Goal: Information Seeking & Learning: Compare options

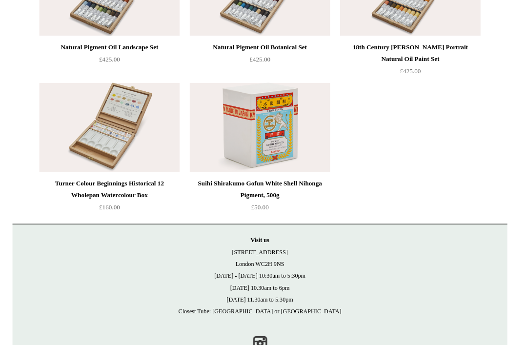
scroll to position [2195, 0]
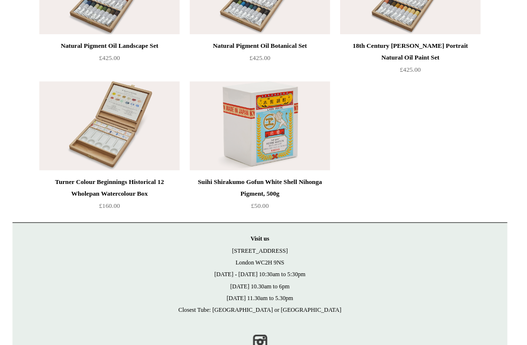
click at [80, 145] on img at bounding box center [115, 124] width 139 height 88
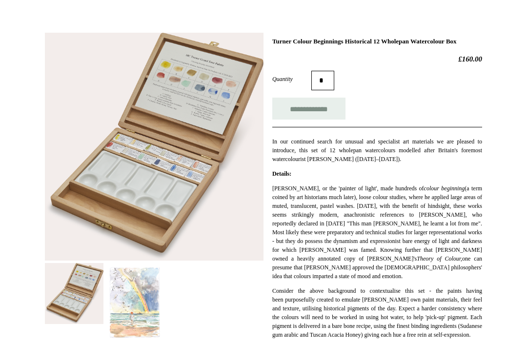
scroll to position [115, 0]
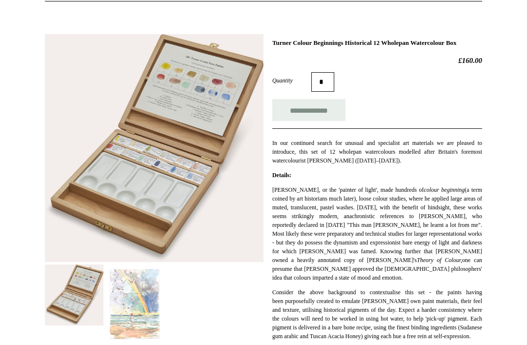
click at [98, 155] on img at bounding box center [154, 149] width 219 height 228
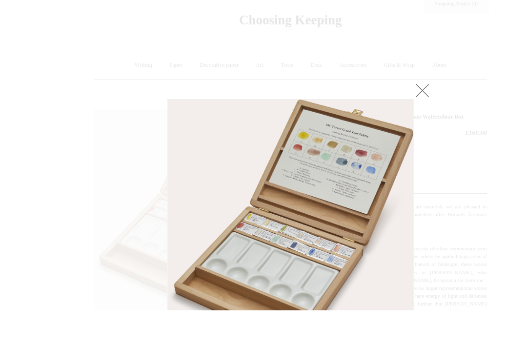
scroll to position [59, 0]
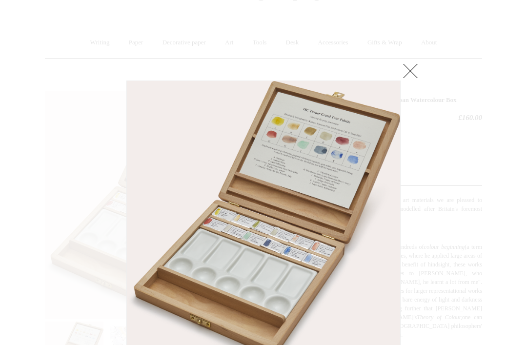
click at [412, 72] on link at bounding box center [411, 71] width 20 height 20
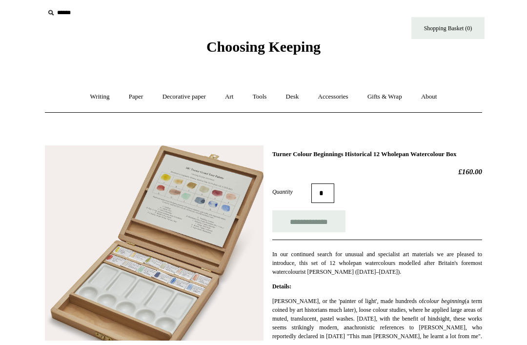
scroll to position [5, 0]
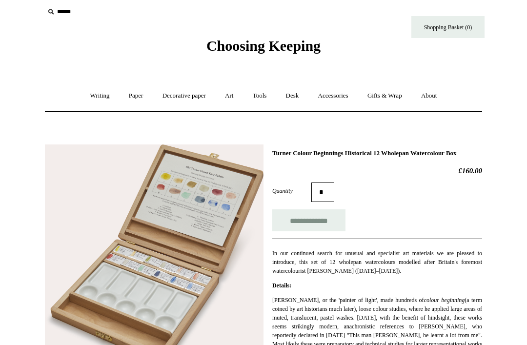
click at [234, 99] on link "Art +" at bounding box center [229, 96] width 26 height 26
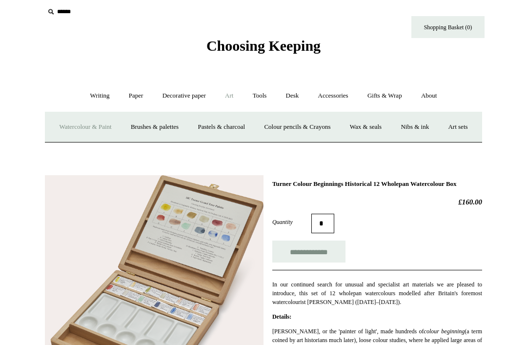
click at [88, 124] on link "Watercolour & Paint" at bounding box center [85, 127] width 70 height 26
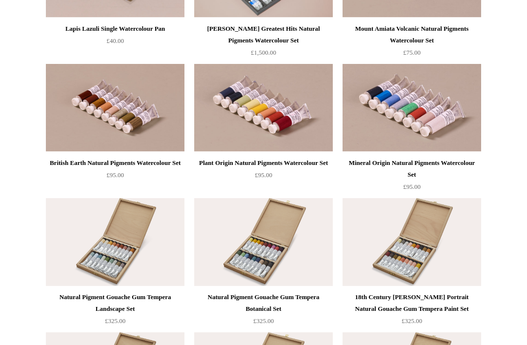
scroll to position [1807, 0]
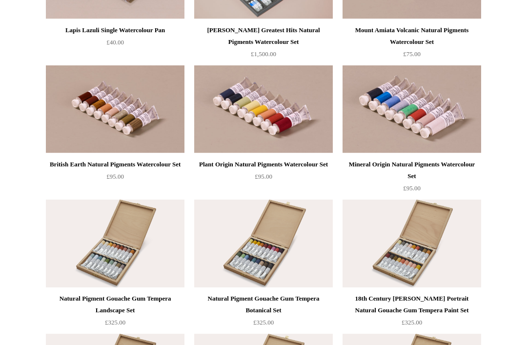
click at [281, 119] on img at bounding box center [263, 109] width 139 height 88
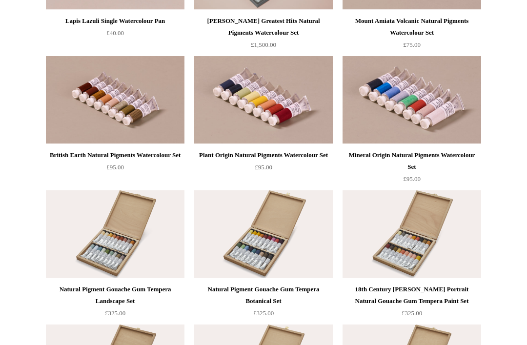
scroll to position [1814, 0]
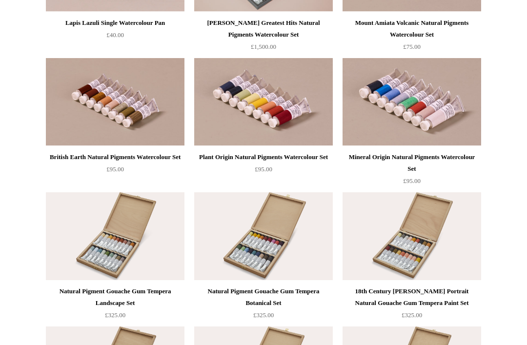
click at [464, 93] on img at bounding box center [412, 102] width 139 height 88
click at [96, 102] on img at bounding box center [115, 102] width 139 height 88
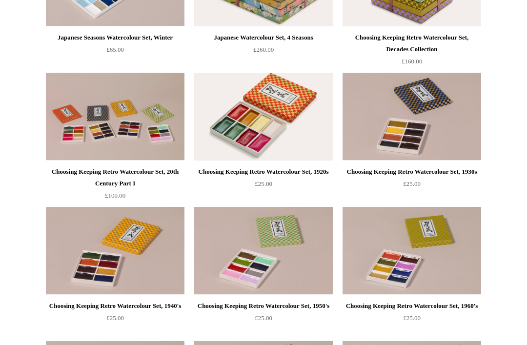
scroll to position [329, 0]
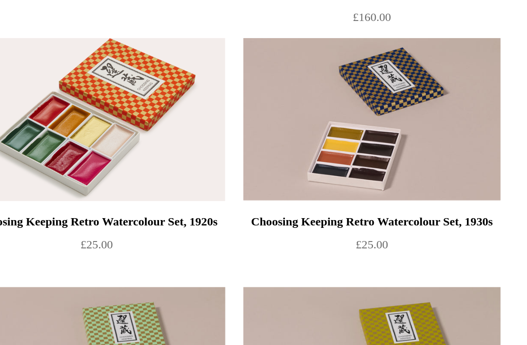
click at [343, 66] on img at bounding box center [412, 110] width 139 height 88
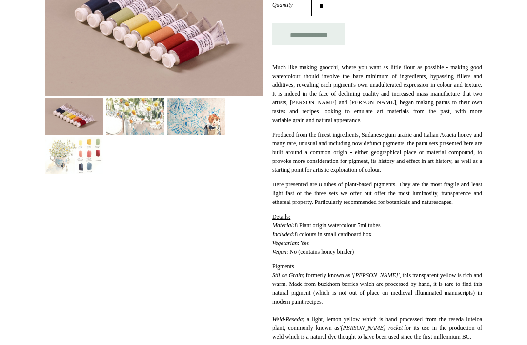
scroll to position [186, 0]
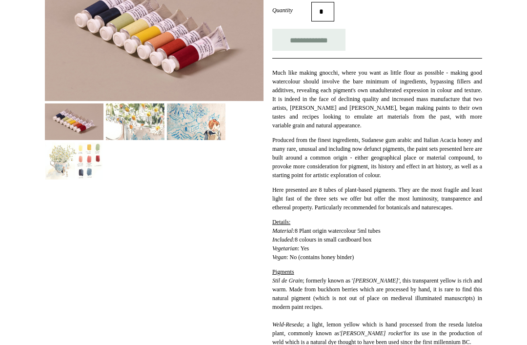
click at [85, 162] on img at bounding box center [74, 161] width 59 height 37
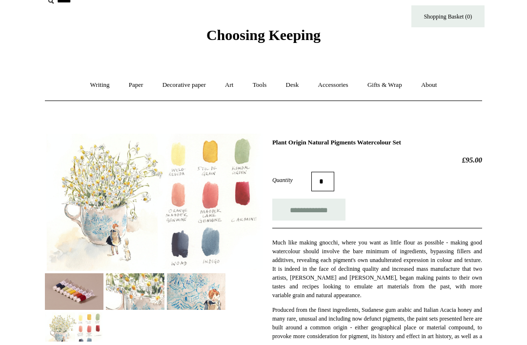
scroll to position [0, 0]
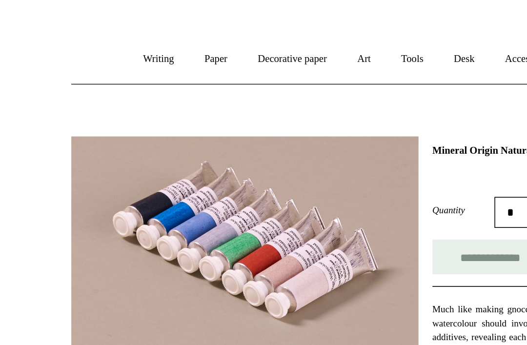
scroll to position [62, 0]
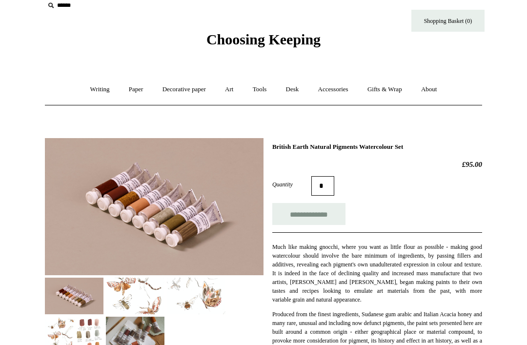
scroll to position [9, 0]
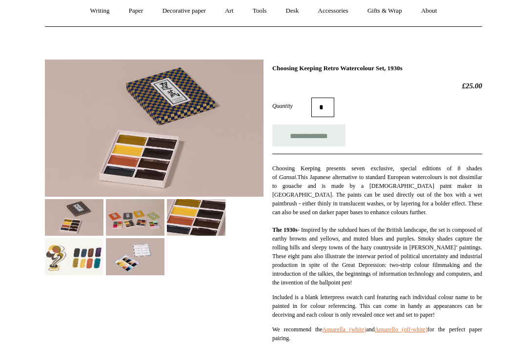
scroll to position [110, 0]
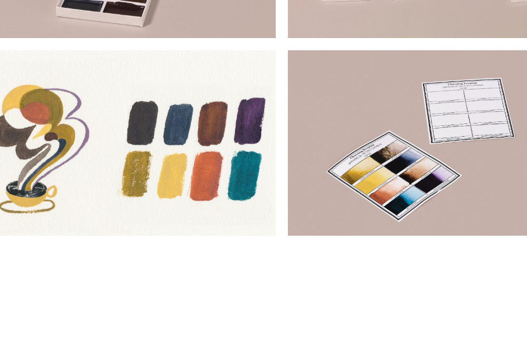
click at [106, 218] on img at bounding box center [135, 236] width 59 height 37
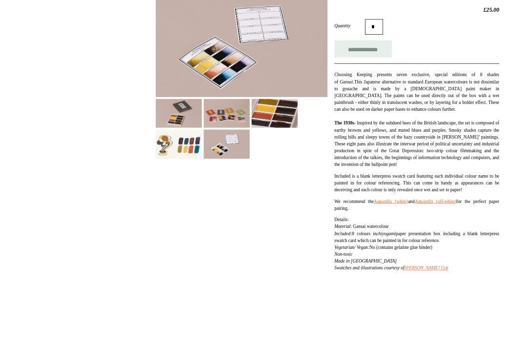
scroll to position [202, 0]
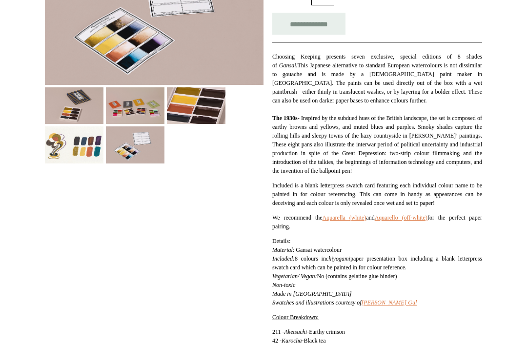
click at [125, 140] on img at bounding box center [135, 144] width 59 height 37
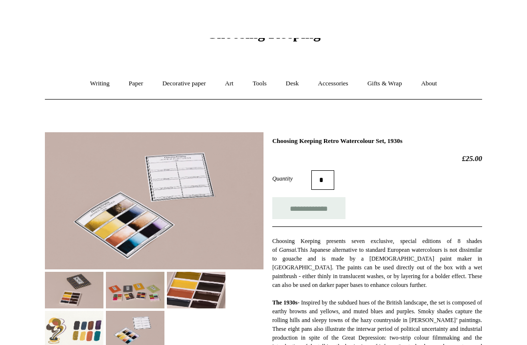
scroll to position [0, 0]
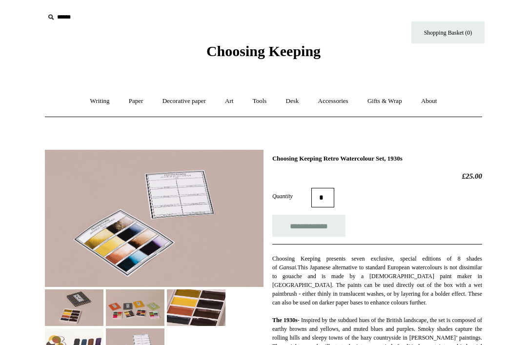
click at [230, 103] on link "Art +" at bounding box center [229, 101] width 26 height 26
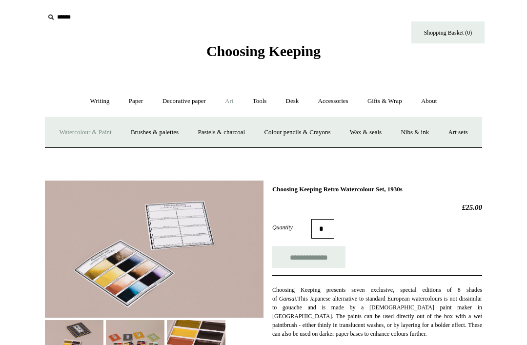
click at [439, 145] on link "Art sets" at bounding box center [457, 133] width 37 height 26
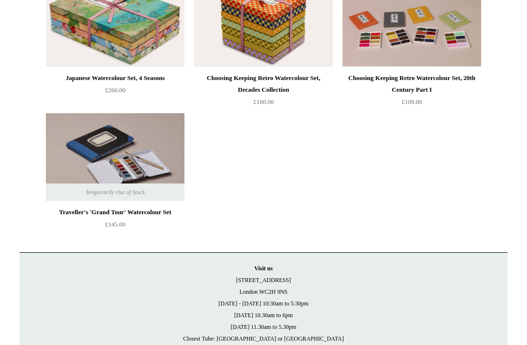
scroll to position [160, 0]
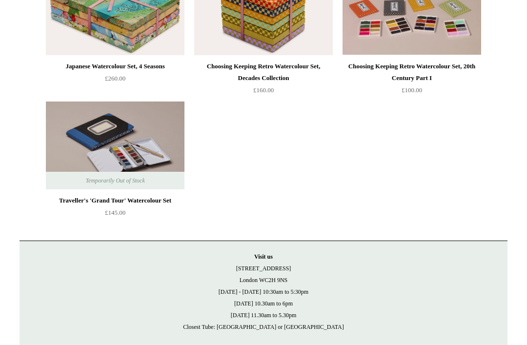
click at [81, 133] on img at bounding box center [115, 146] width 139 height 88
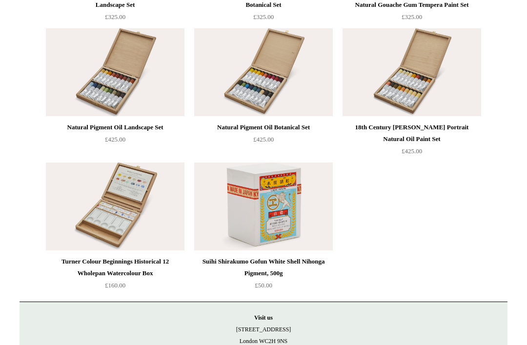
scroll to position [2112, 0]
click at [96, 211] on img at bounding box center [115, 207] width 139 height 88
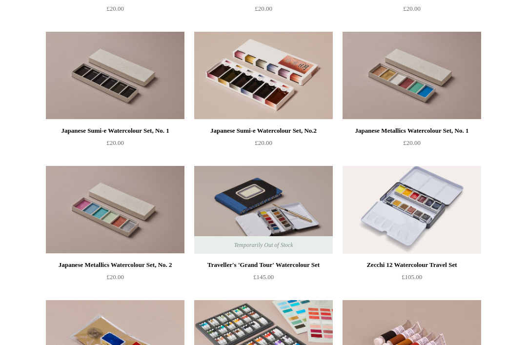
scroll to position [1437, 0]
